Goal: Task Accomplishment & Management: Complete application form

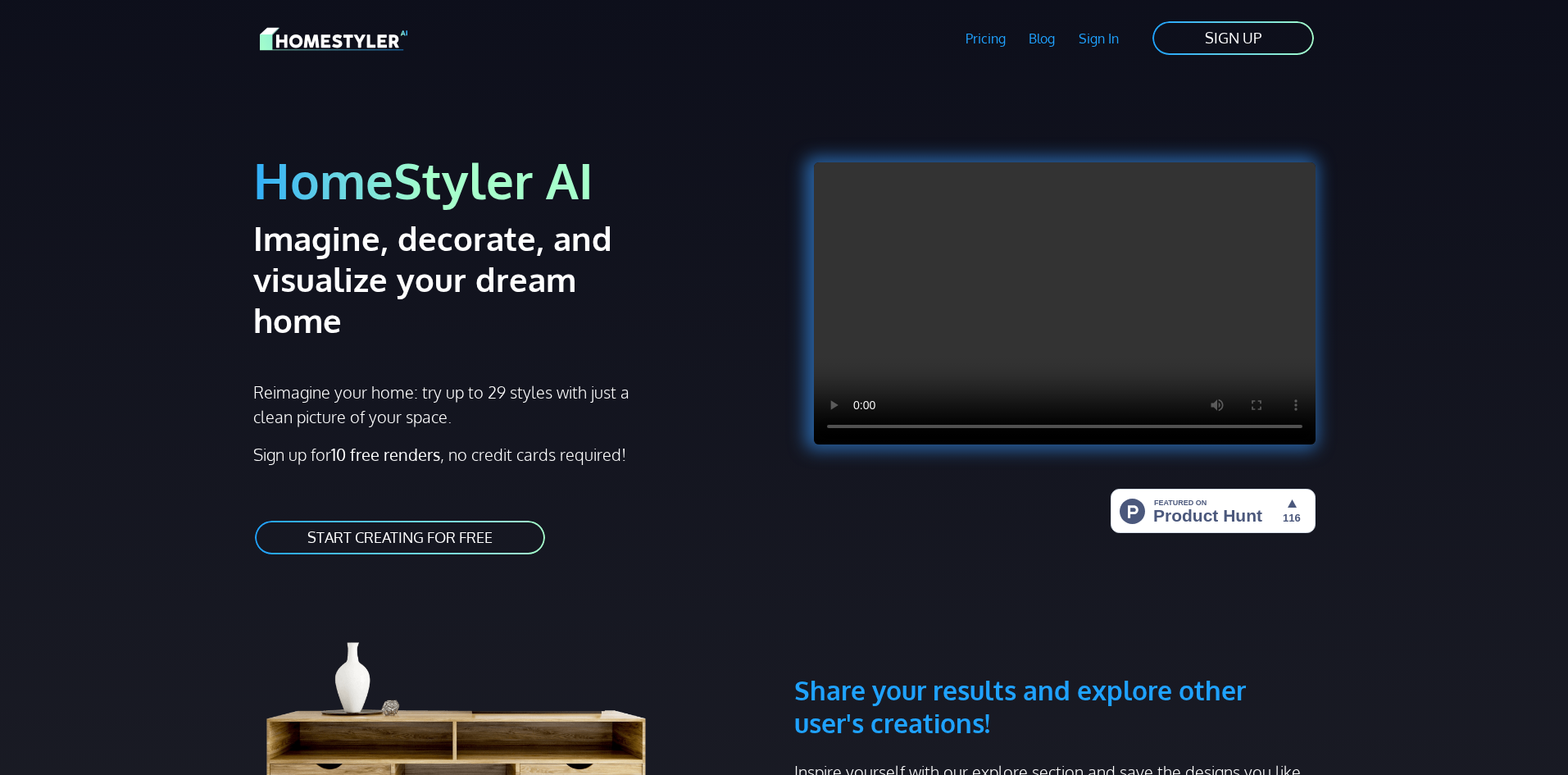
click at [446, 519] on link "START CREATING FOR FREE" at bounding box center [399, 537] width 294 height 37
click at [1117, 40] on link "Sign In" at bounding box center [1099, 39] width 64 height 38
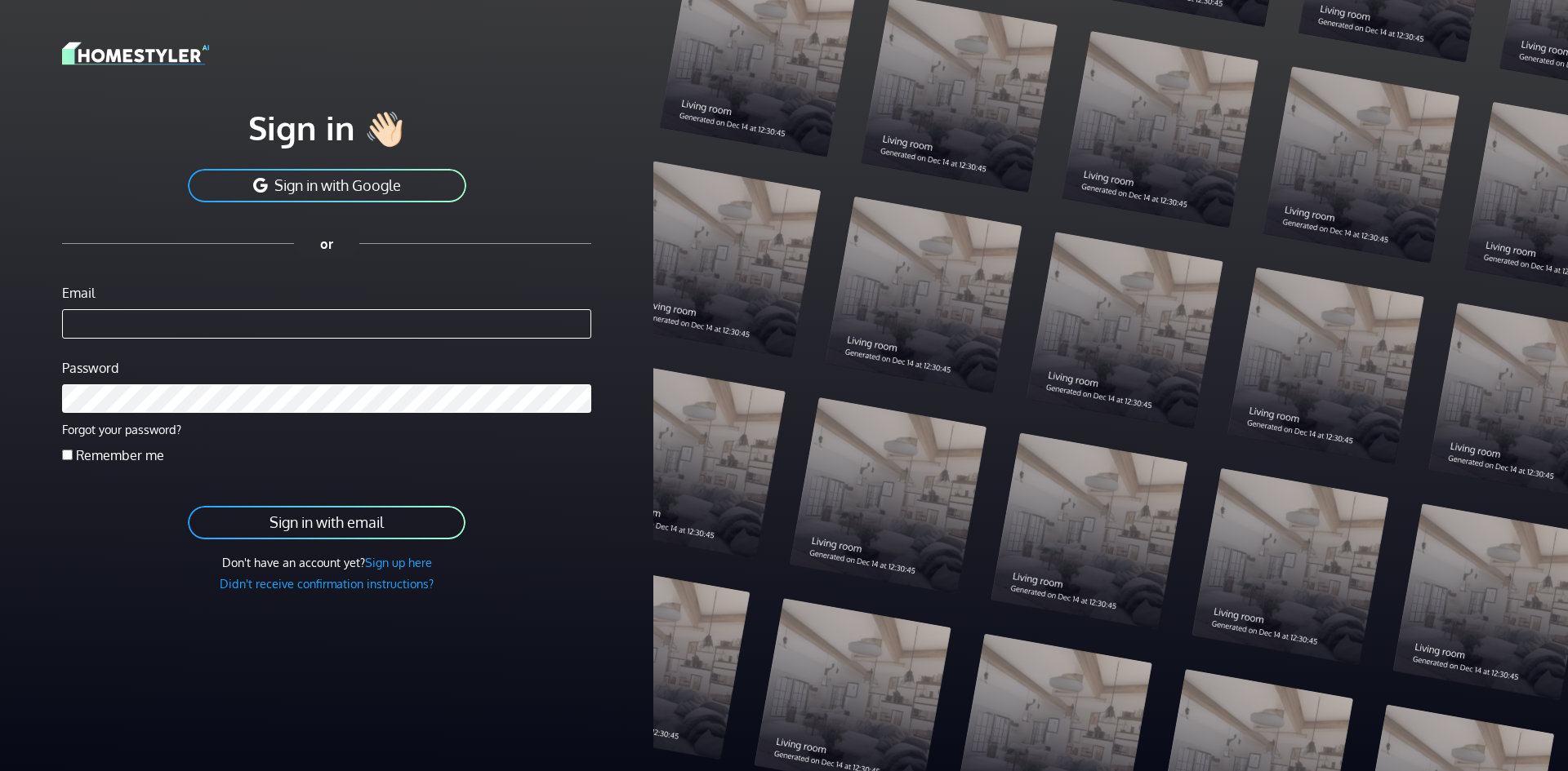
click at [201, 324] on input "Email" at bounding box center [327, 324] width 529 height 30
type input "**********"
click at [407, 516] on button "Sign in with email" at bounding box center [327, 523] width 281 height 37
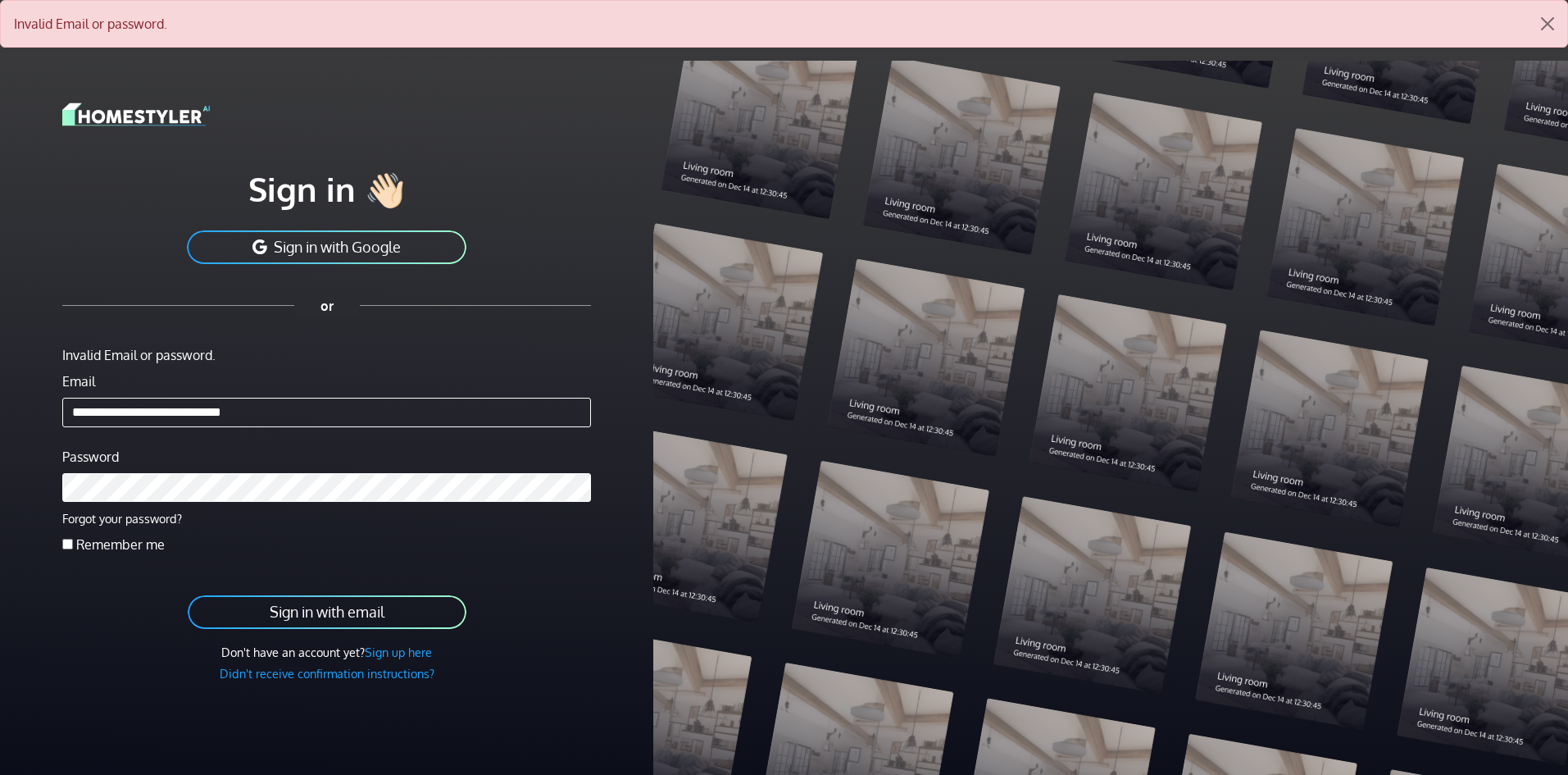
click at [393, 613] on button "Sign in with email" at bounding box center [327, 612] width 282 height 37
click at [333, 613] on button "Sign in with email" at bounding box center [327, 612] width 282 height 37
drag, startPoint x: 305, startPoint y: 411, endPoint x: 0, endPoint y: 411, distance: 305.0
click at [0, 411] on div "**********" at bounding box center [326, 448] width 653 height 775
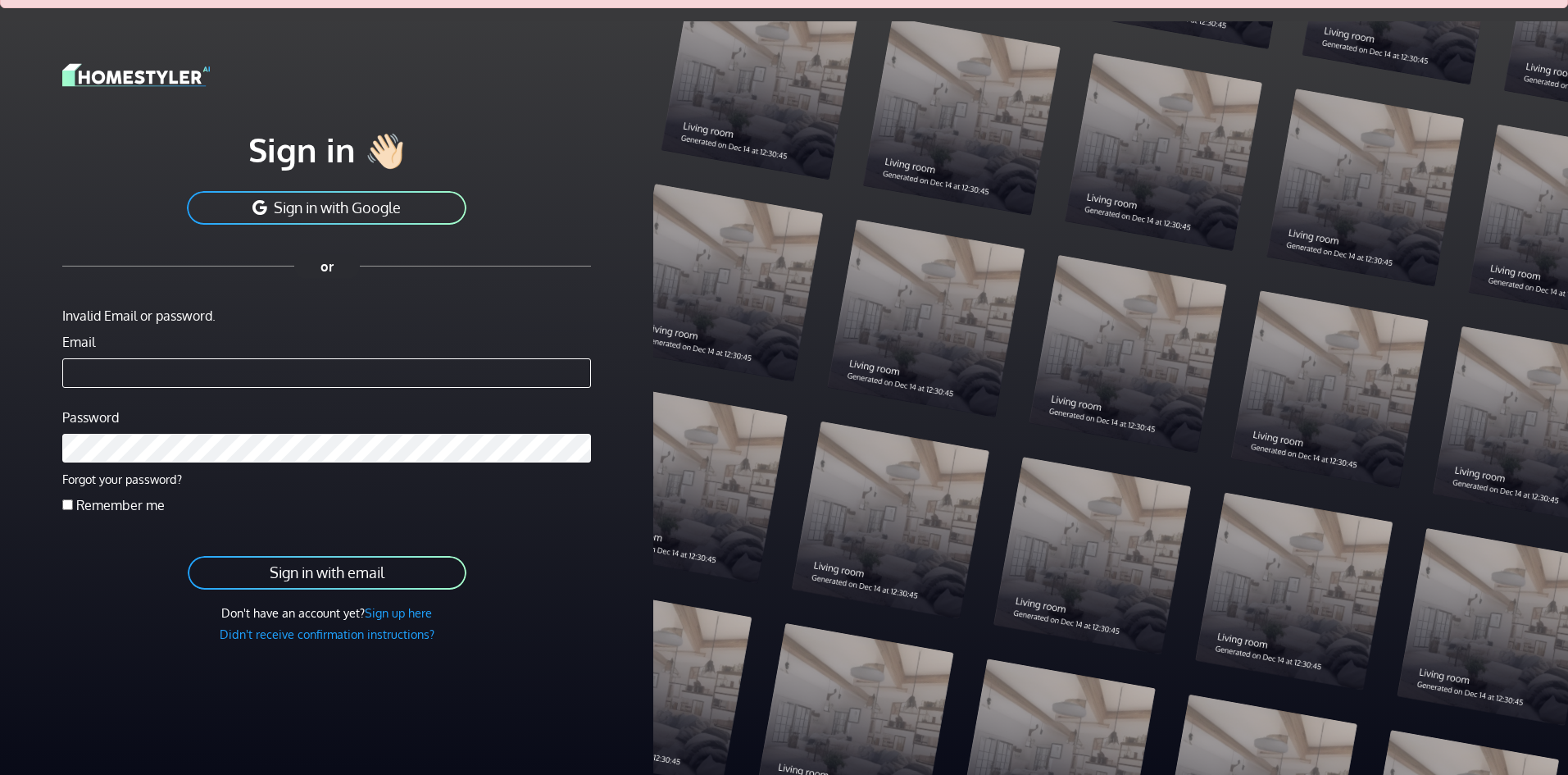
scroll to position [61, 0]
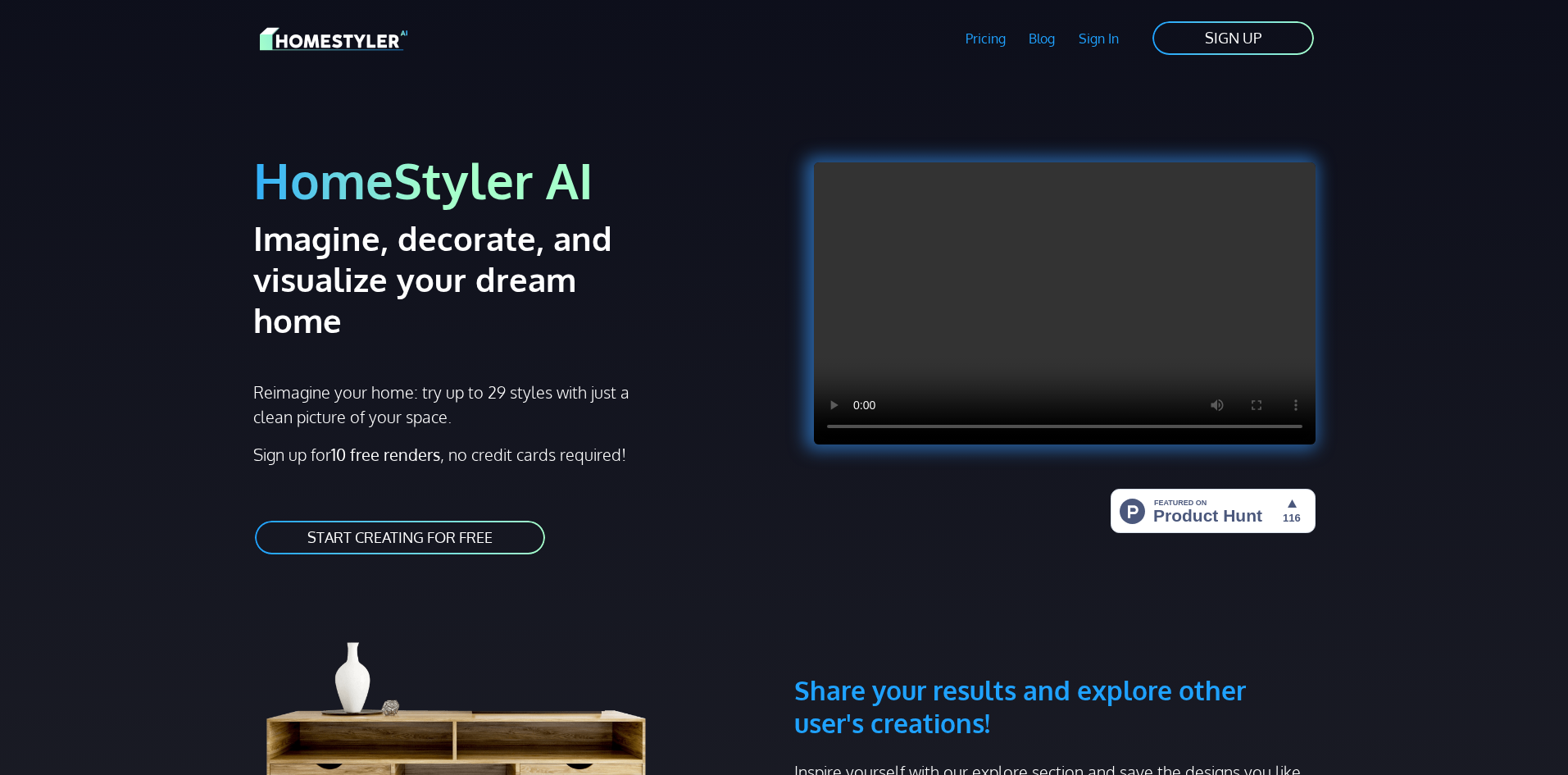
click at [1252, 49] on link "SIGN UP" at bounding box center [1234, 38] width 164 height 37
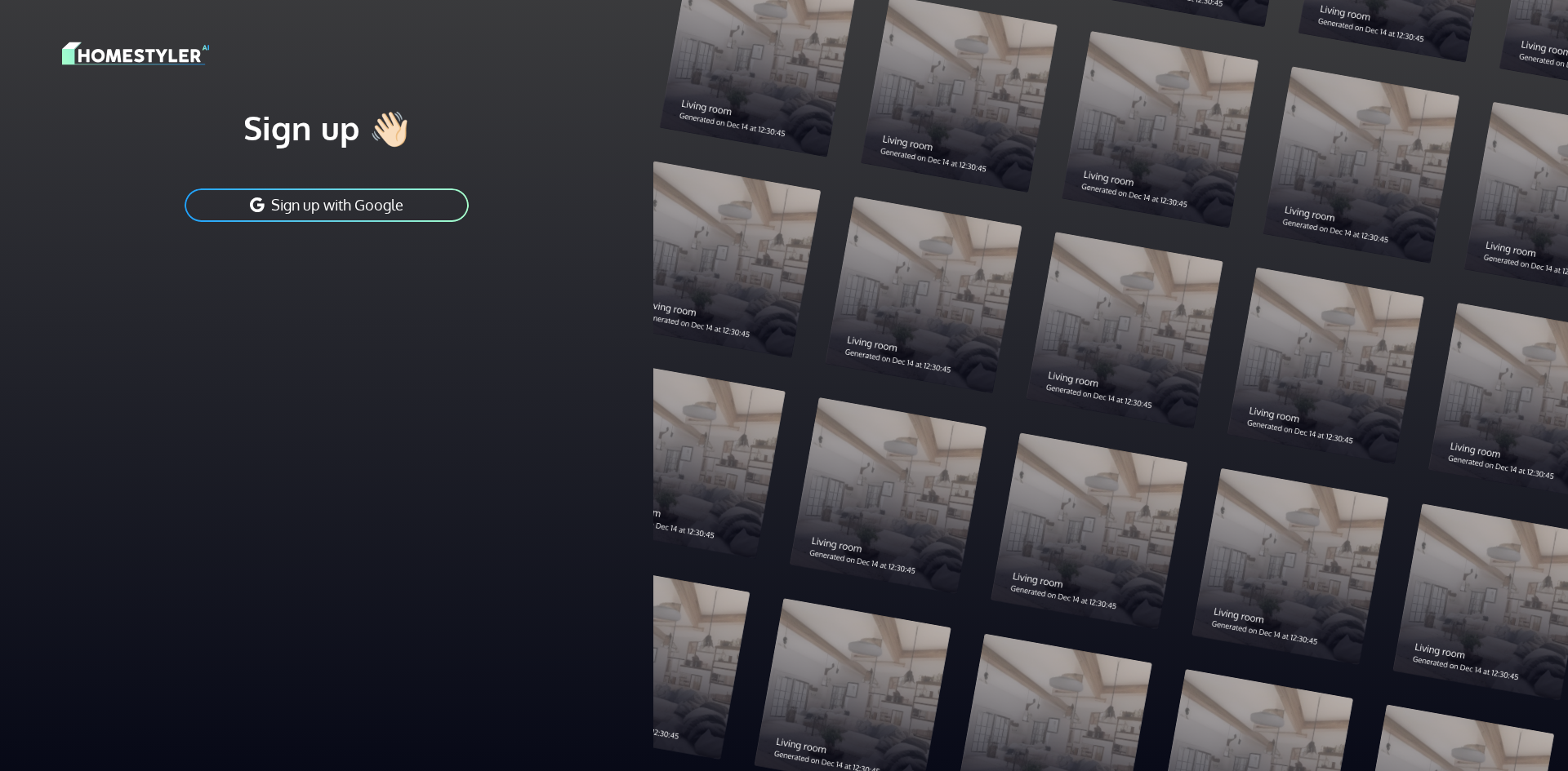
click at [438, 207] on button "Sign up with Google" at bounding box center [326, 205] width 287 height 37
